Goal: Task Accomplishment & Management: Complete application form

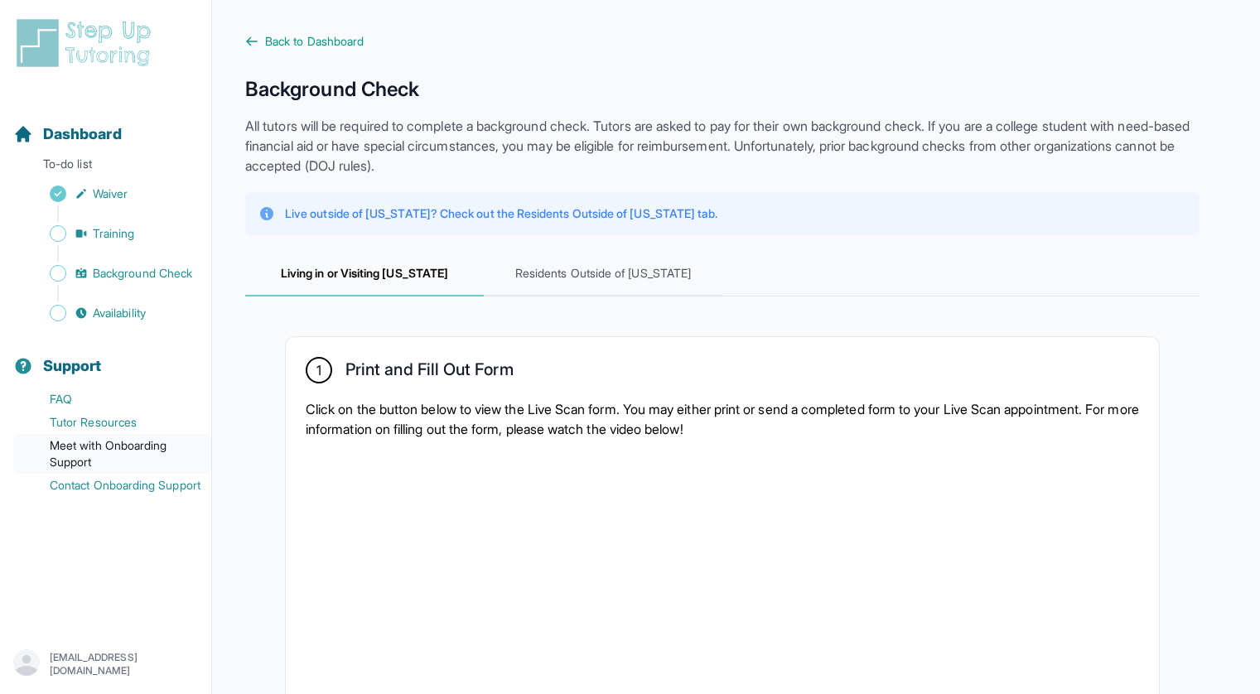
click at [126, 447] on link "Meet with Onboarding Support" at bounding box center [112, 454] width 198 height 40
click at [87, 495] on link "Contact Onboarding Support" at bounding box center [112, 485] width 198 height 23
click at [99, 452] on link "Meet with Onboarding Support" at bounding box center [112, 454] width 198 height 40
click at [101, 485] on link "Contact Onboarding Support" at bounding box center [112, 485] width 198 height 23
click at [148, 561] on nav "Dashboard To-do list Waiver Training Background Check Availability Support FAQ …" at bounding box center [105, 359] width 211 height 527
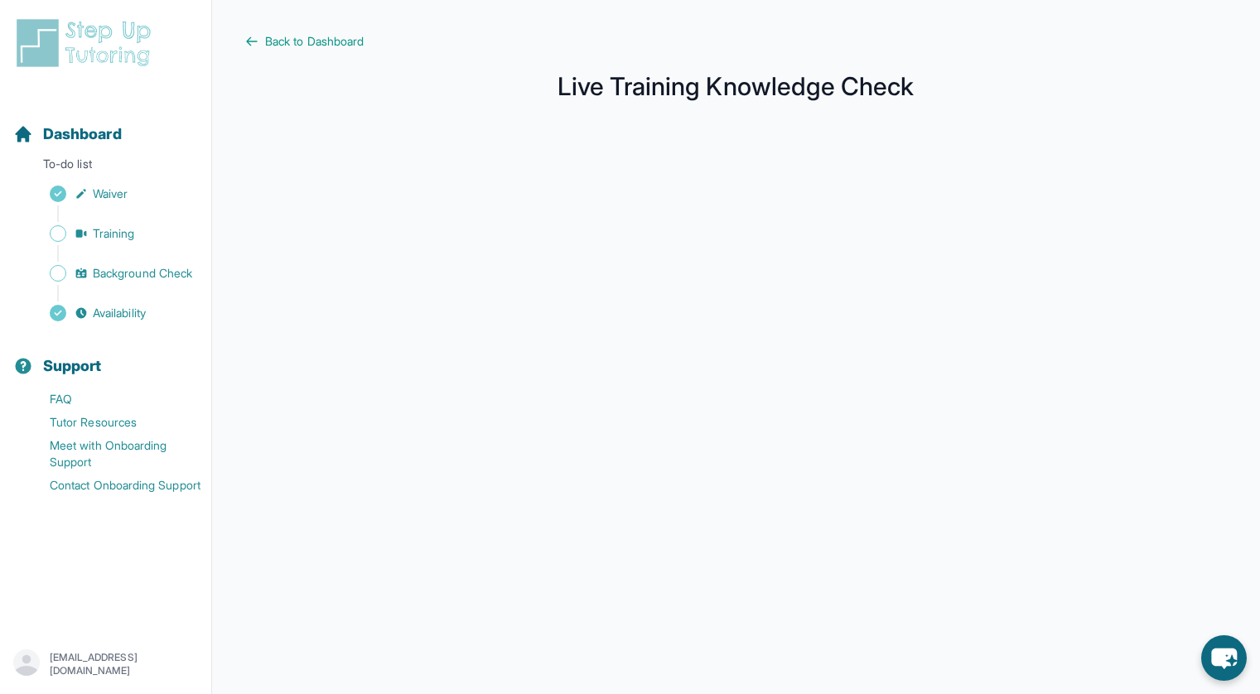
scroll to position [187, 0]
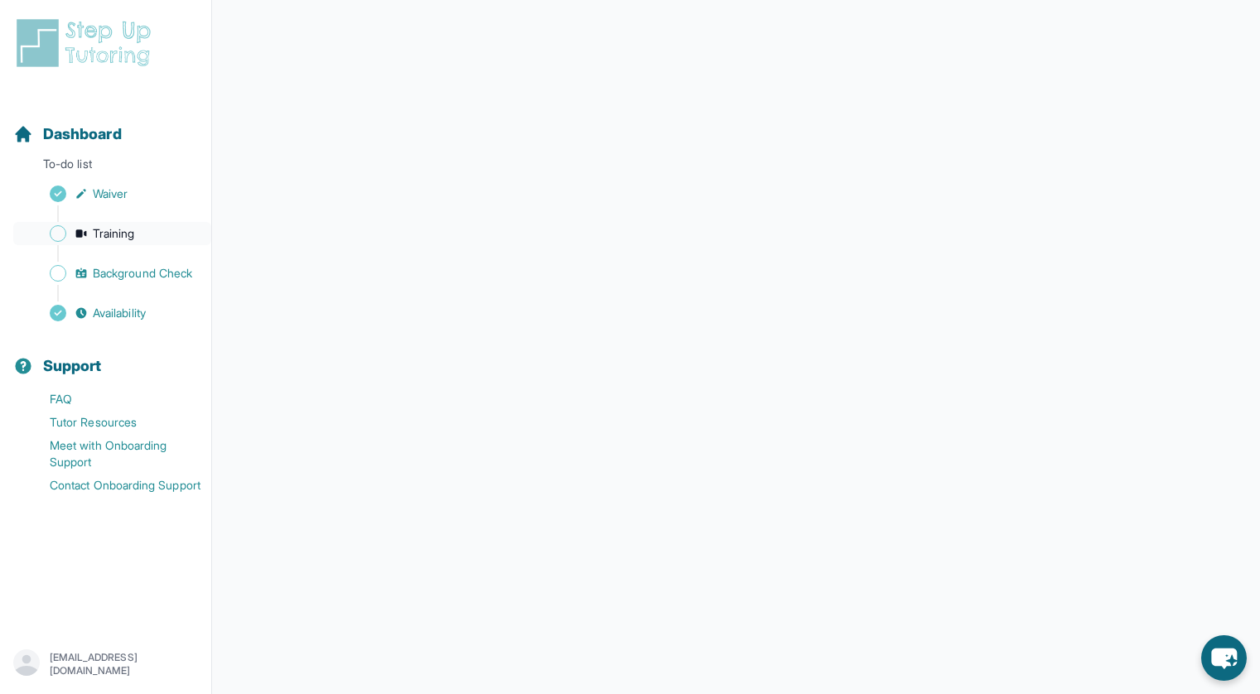
click at [126, 240] on span "Training" at bounding box center [114, 233] width 42 height 17
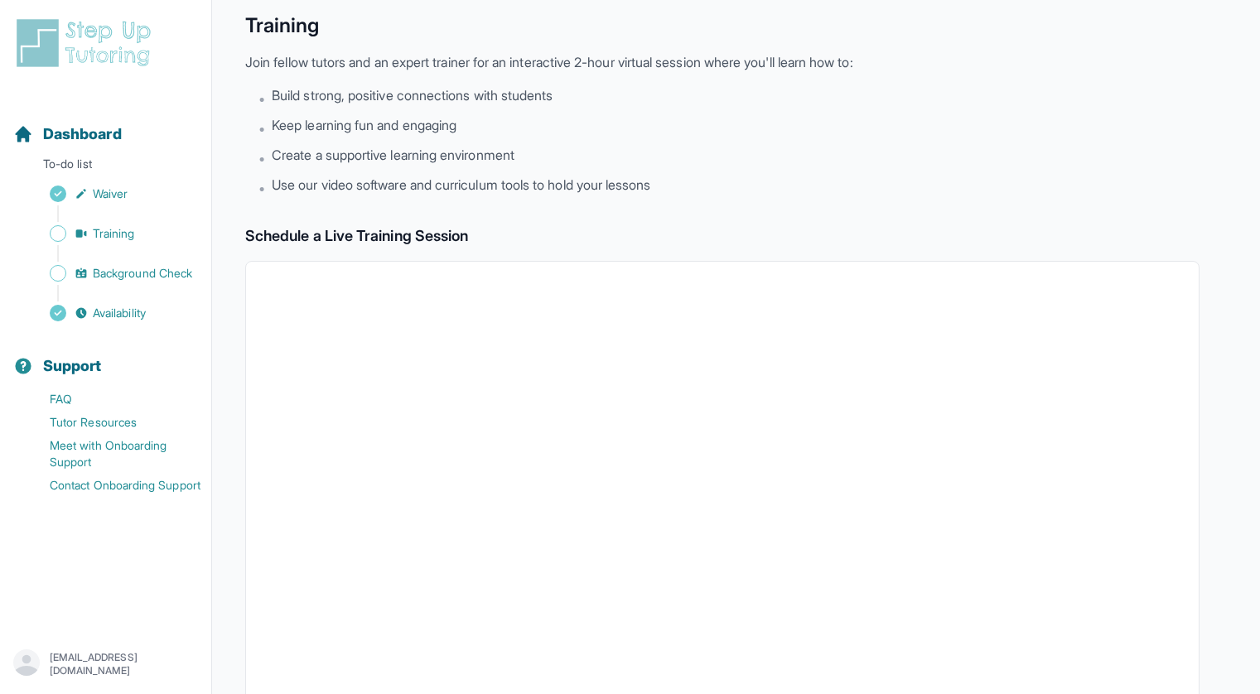
scroll to position [58, 0]
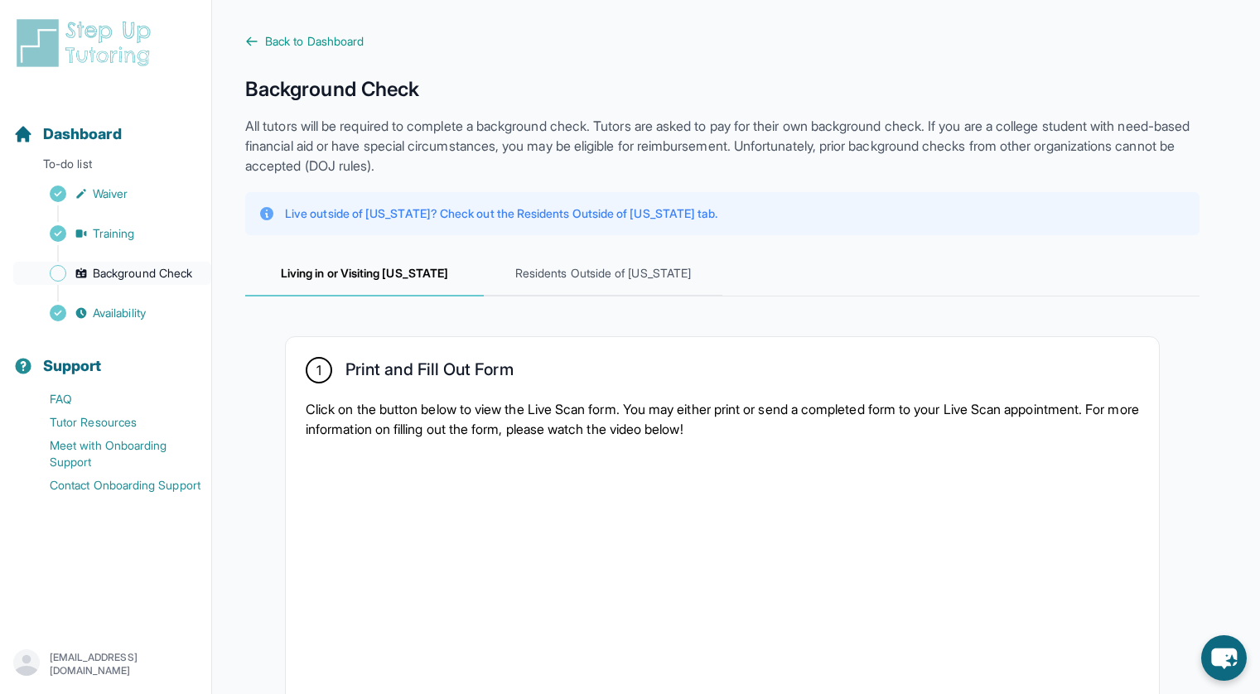
click at [177, 282] on link "Background Check" at bounding box center [112, 273] width 198 height 23
click at [149, 263] on link "Background Check" at bounding box center [112, 273] width 198 height 23
click at [597, 279] on span "Residents Outside of California" at bounding box center [603, 274] width 239 height 45
